Goal: Information Seeking & Learning: Understand process/instructions

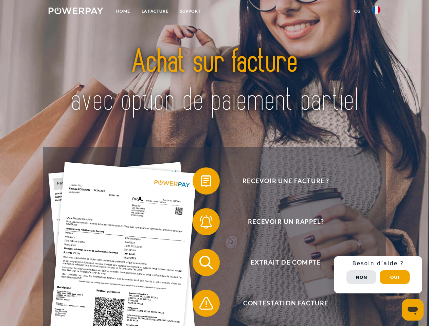
click at [76, 12] on img at bounding box center [76, 10] width 55 height 7
click at [377, 12] on img at bounding box center [377, 10] width 8 height 8
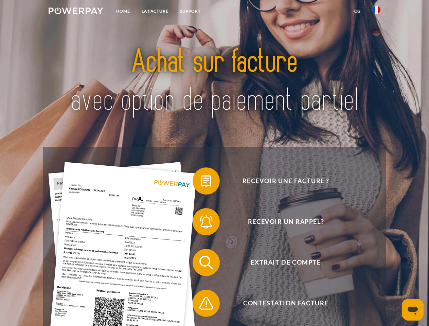
click at [358, 11] on link "CG" at bounding box center [358, 11] width 18 height 12
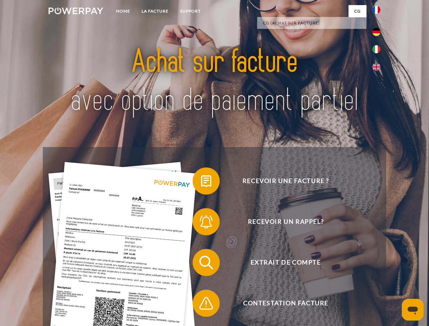
click at [201, 183] on span at bounding box center [196, 181] width 34 height 34
click at [201, 223] on span at bounding box center [196, 222] width 34 height 34
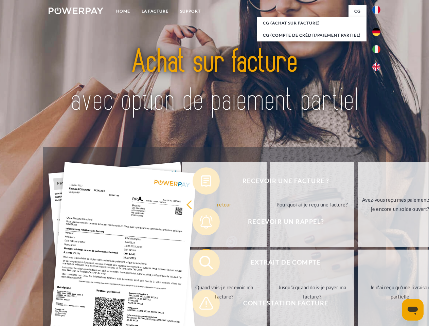
click at [270, 264] on link "Jusqu'à quand dois-je payer ma facture?" at bounding box center [312, 292] width 85 height 85
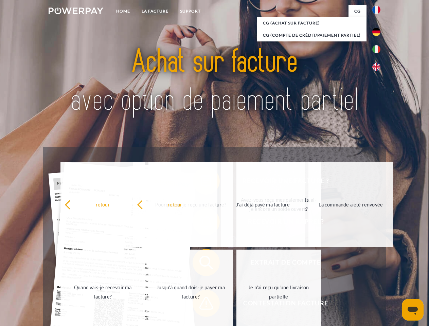
click at [201, 305] on span at bounding box center [196, 304] width 34 height 34
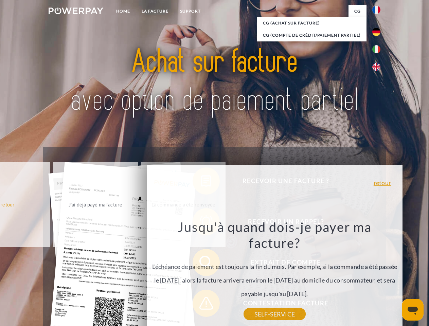
click at [378, 275] on div "Recevoir une facture ? Recevoir un rappel? Extrait de compte retour" at bounding box center [214, 283] width 343 height 272
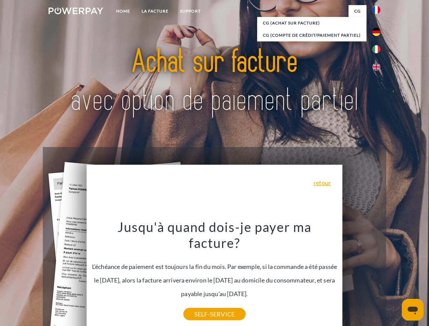
click at [362, 276] on span "Extrait de compte" at bounding box center [286, 262] width 167 height 27
click at [395, 277] on header "Home LA FACTURE Support" at bounding box center [214, 234] width 429 height 469
